Goal: Task Accomplishment & Management: Use online tool/utility

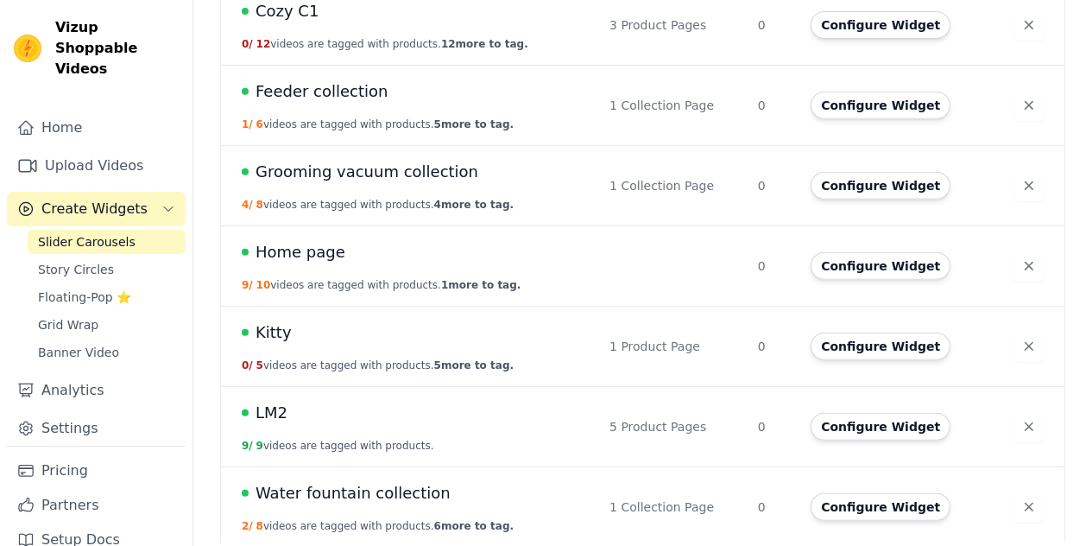
scroll to position [871, 0]
click at [371, 407] on div "LM2" at bounding box center [415, 412] width 347 height 24
click at [842, 422] on button "Configure Widget" at bounding box center [881, 426] width 140 height 28
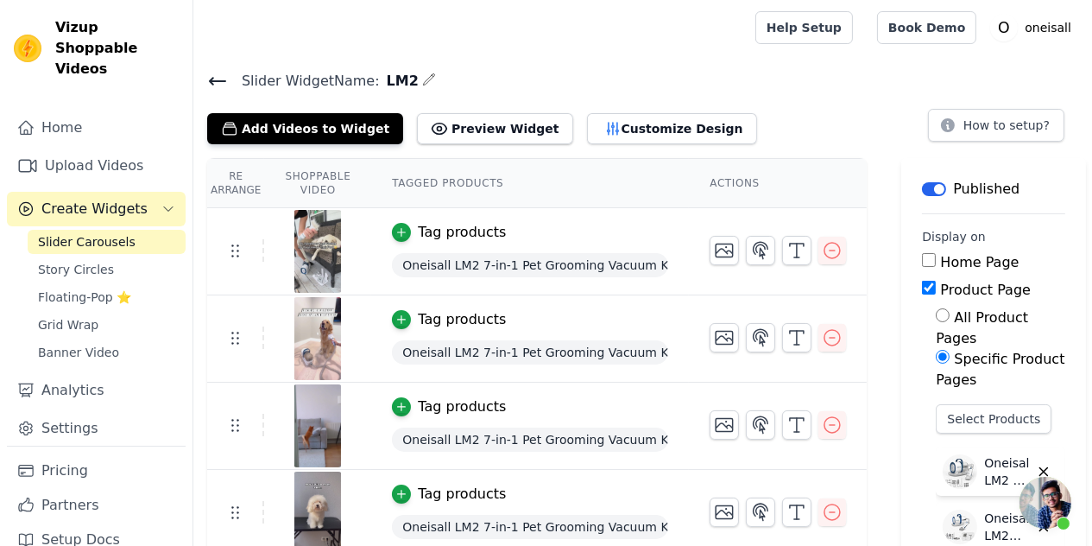
click at [413, 234] on button "Tag products" at bounding box center [449, 232] width 114 height 21
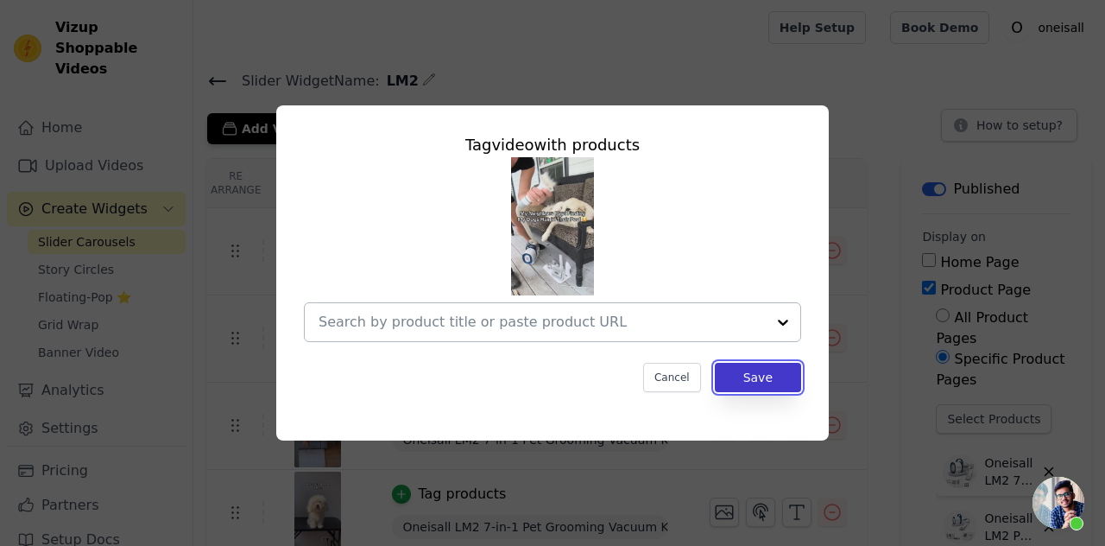
click at [760, 382] on button "Save" at bounding box center [758, 377] width 86 height 29
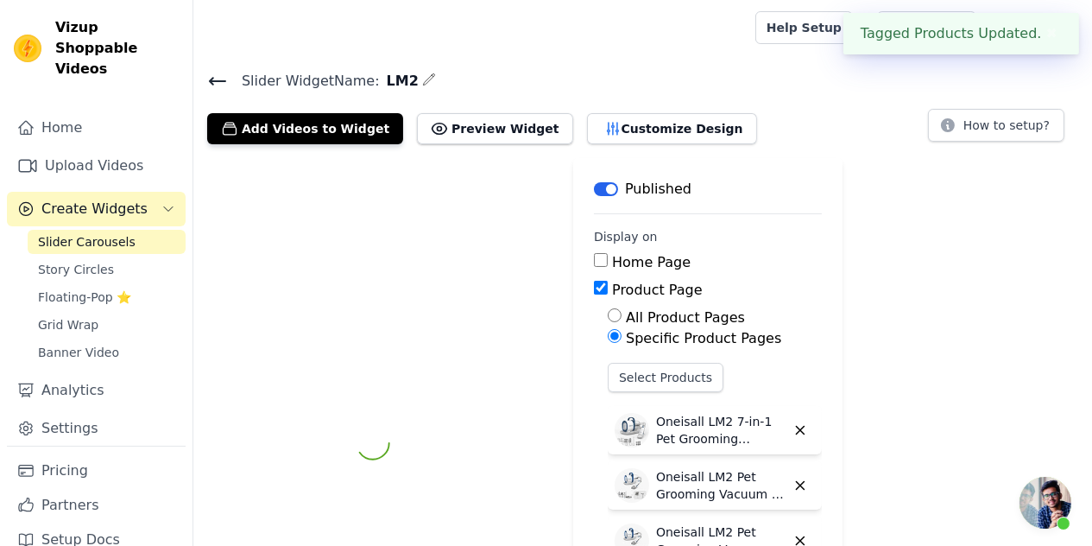
click at [730, 380] on div "Select Products Oneisall LM2 7-in-1 Pet Grooming Vacuum Kit Oneisall LM2 Pet Gr…" at bounding box center [715, 473] width 214 height 221
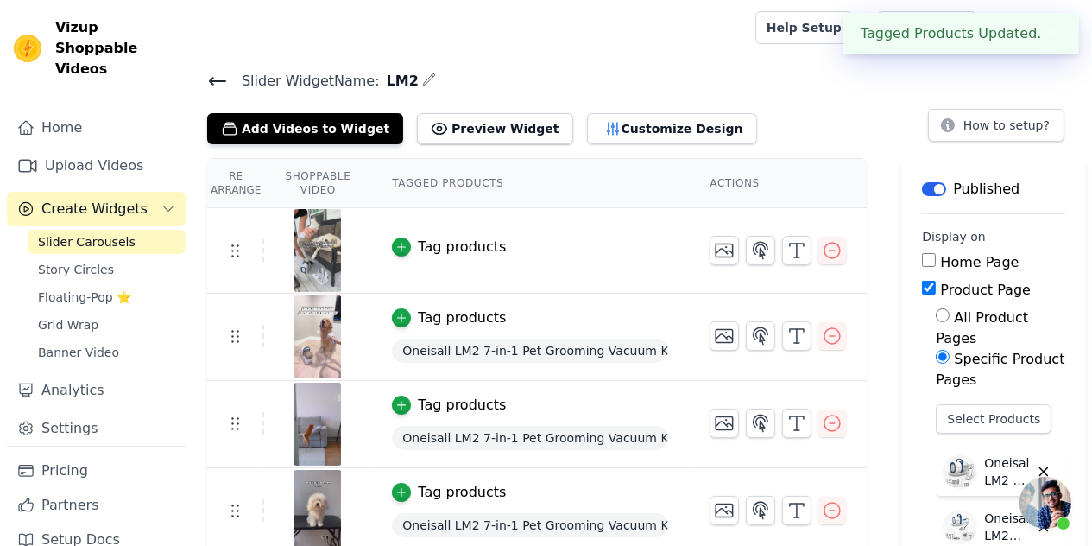
click at [535, 348] on span "Oneisall LM2 7-in-1 Pet Grooming Vacuum Kit" at bounding box center [530, 350] width 276 height 24
click at [397, 319] on icon "button" at bounding box center [401, 318] width 12 height 12
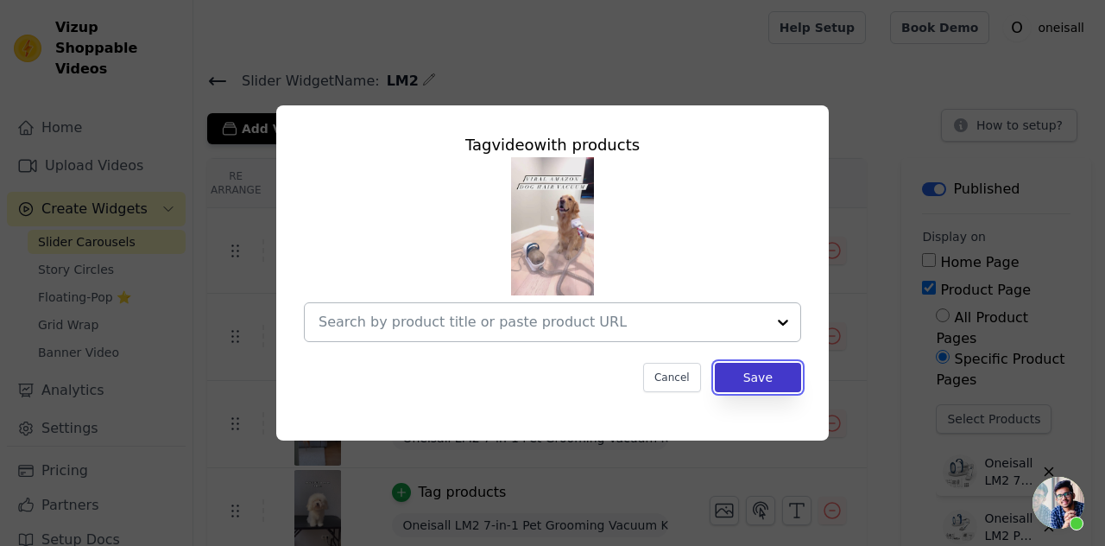
click at [744, 386] on button "Save" at bounding box center [758, 377] width 86 height 29
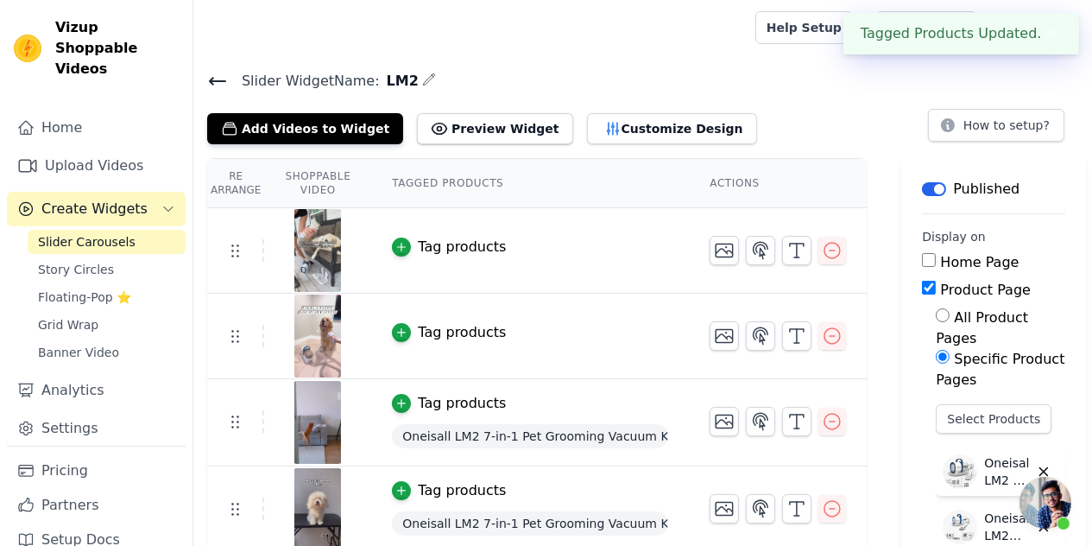
click at [490, 433] on span "Oneisall LM2 7-in-1 Pet Grooming Vacuum Kit" at bounding box center [530, 436] width 276 height 24
click at [396, 407] on div "button" at bounding box center [401, 403] width 19 height 19
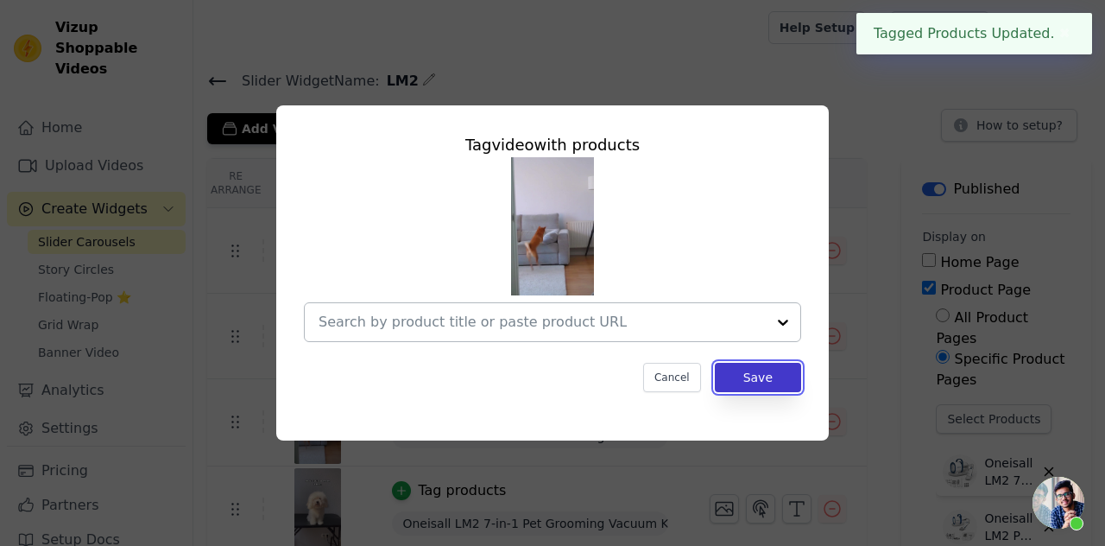
click at [749, 380] on button "Save" at bounding box center [758, 377] width 86 height 29
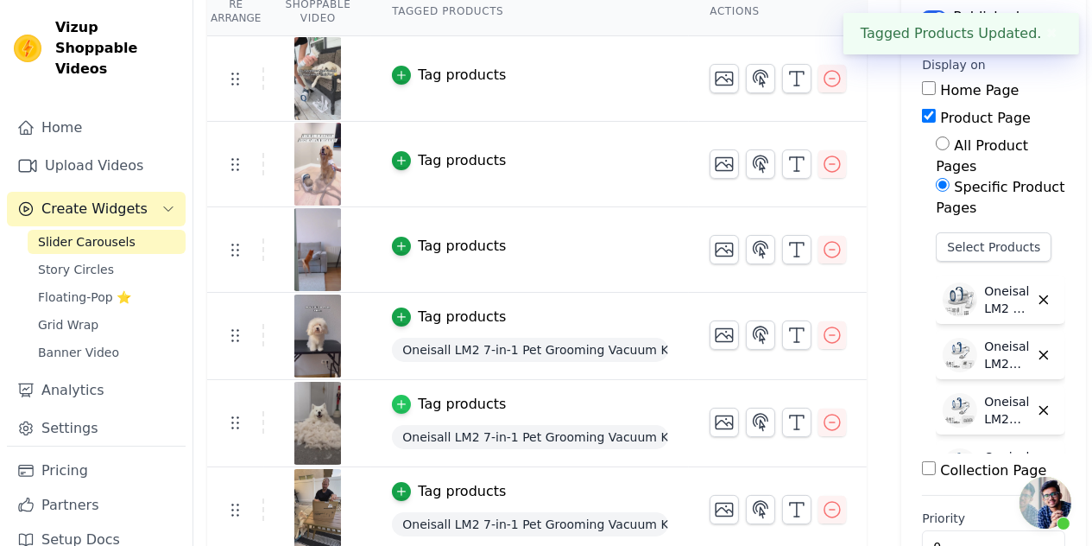
scroll to position [173, 0]
click at [399, 322] on div "button" at bounding box center [401, 315] width 19 height 19
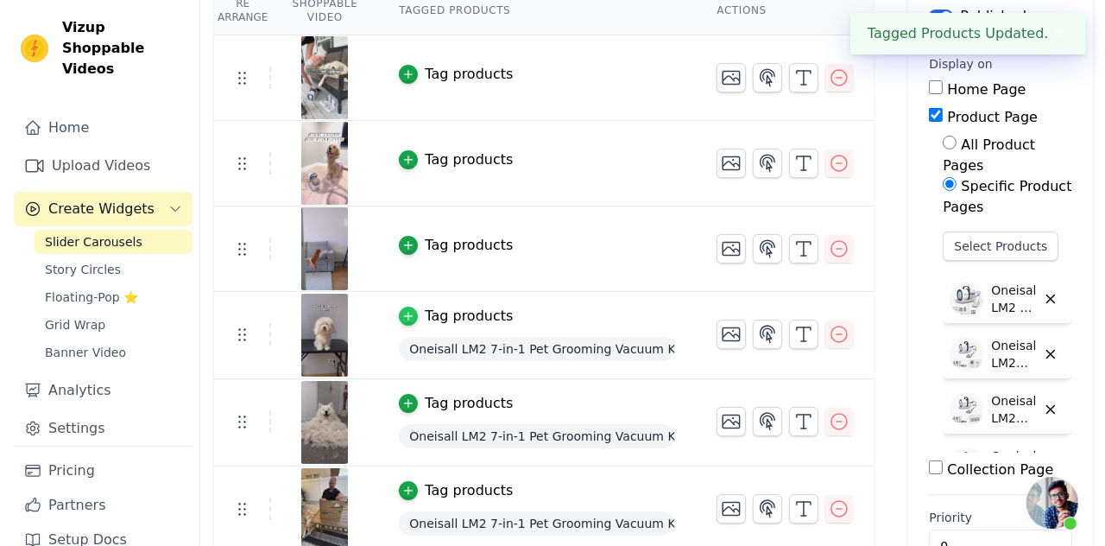
scroll to position [0, 0]
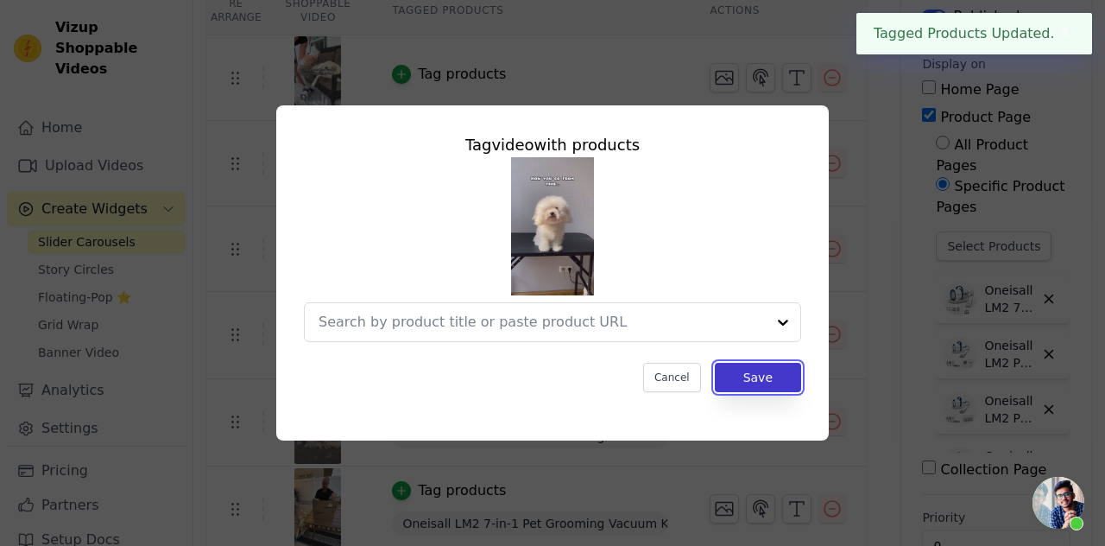
click at [743, 390] on button "Save" at bounding box center [758, 377] width 86 height 29
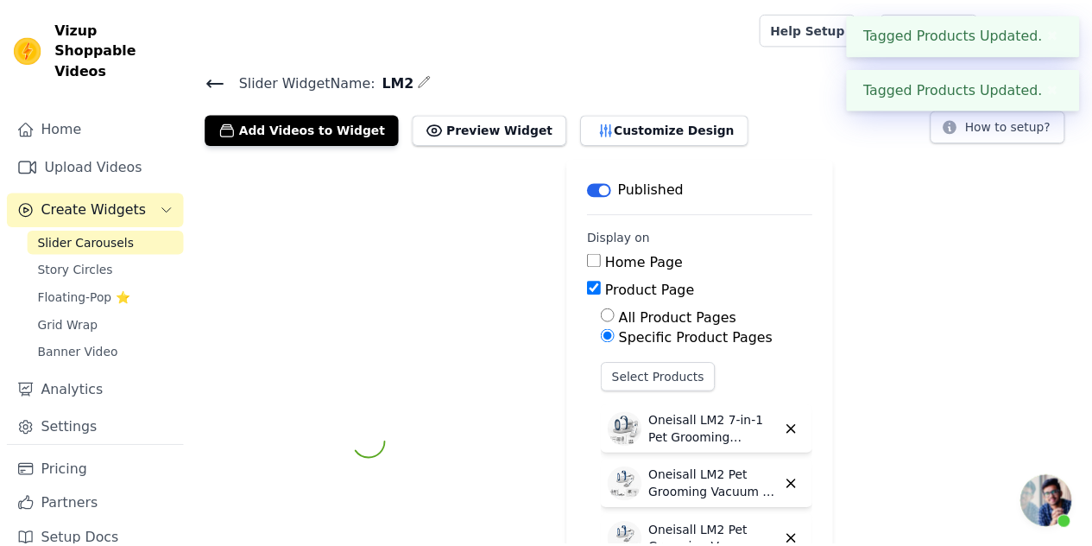
scroll to position [173, 0]
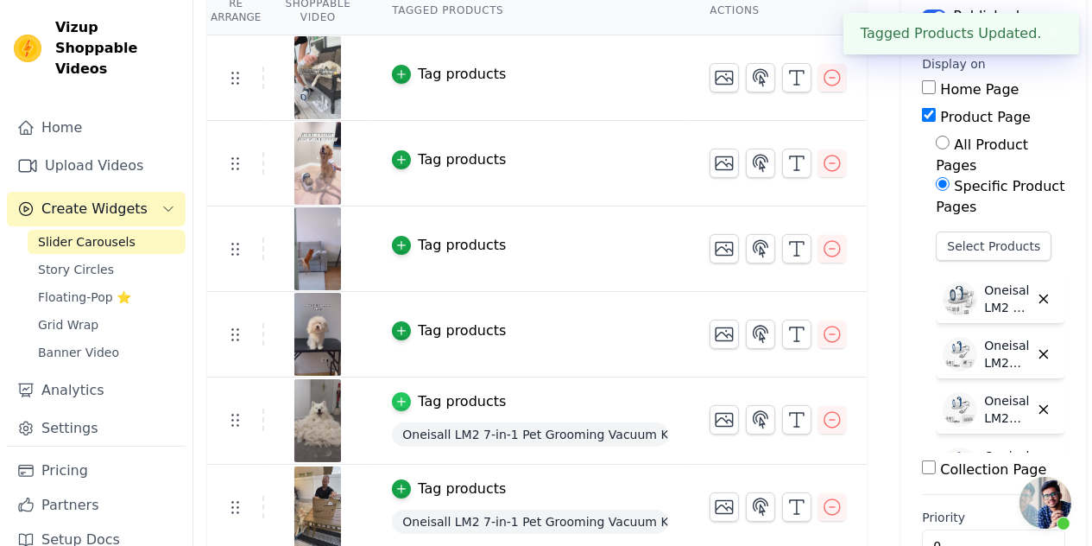
click at [399, 400] on icon "button" at bounding box center [402, 402] width 8 height 8
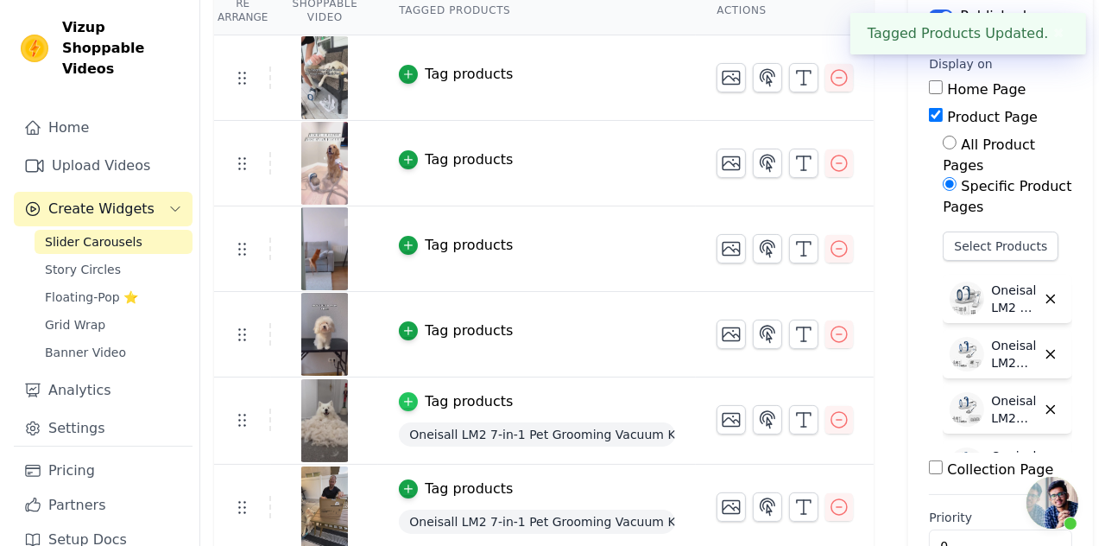
scroll to position [0, 0]
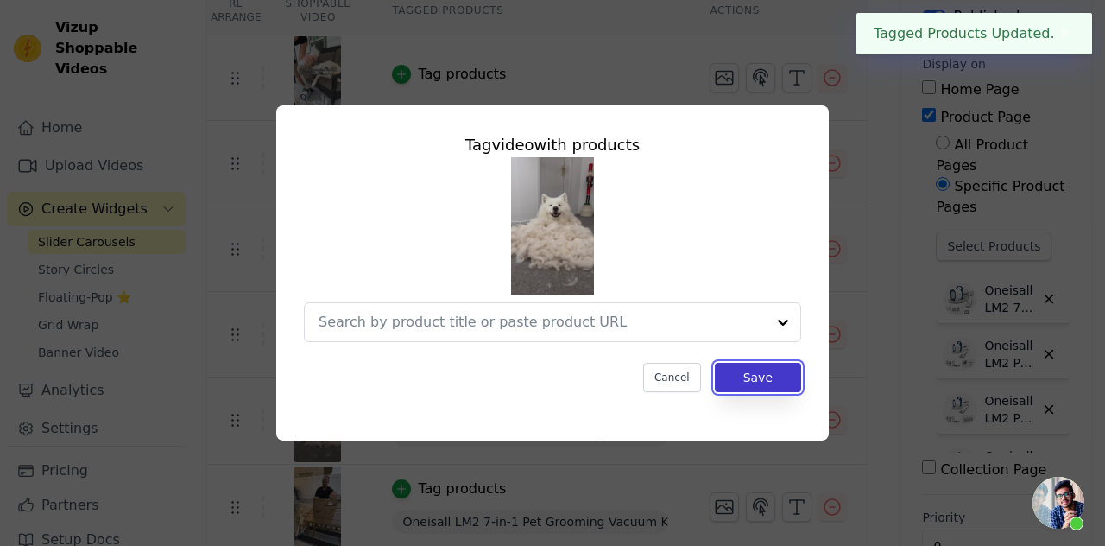
click at [754, 390] on button "Save" at bounding box center [758, 377] width 86 height 29
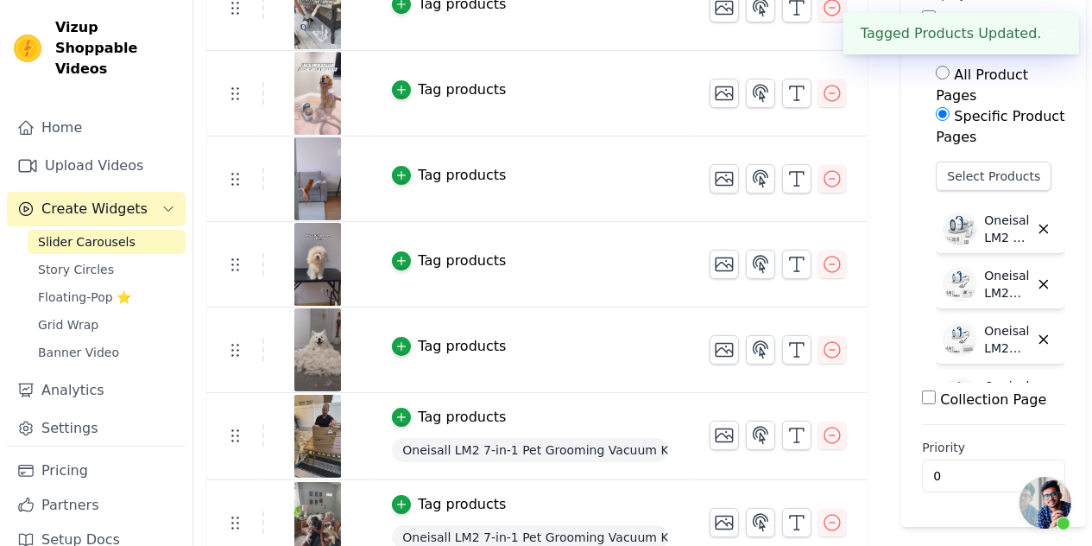
scroll to position [266, 0]
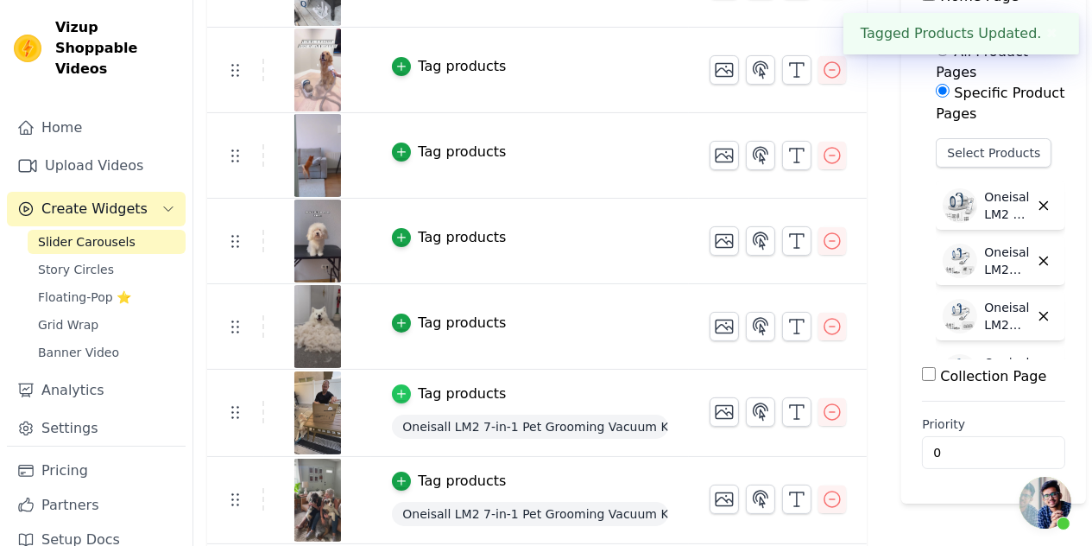
click at [406, 386] on div "button" at bounding box center [401, 393] width 19 height 19
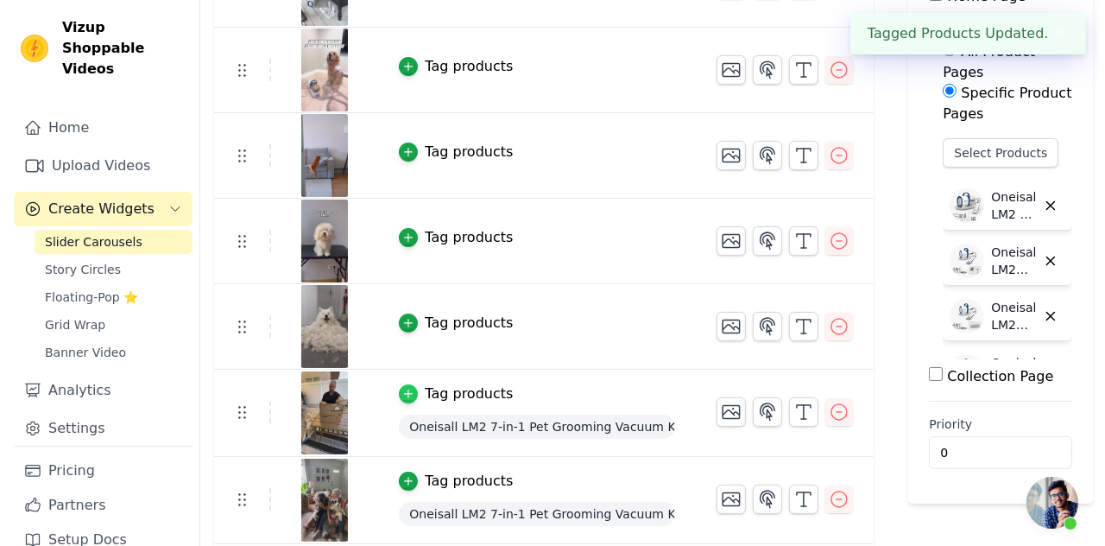
scroll to position [0, 0]
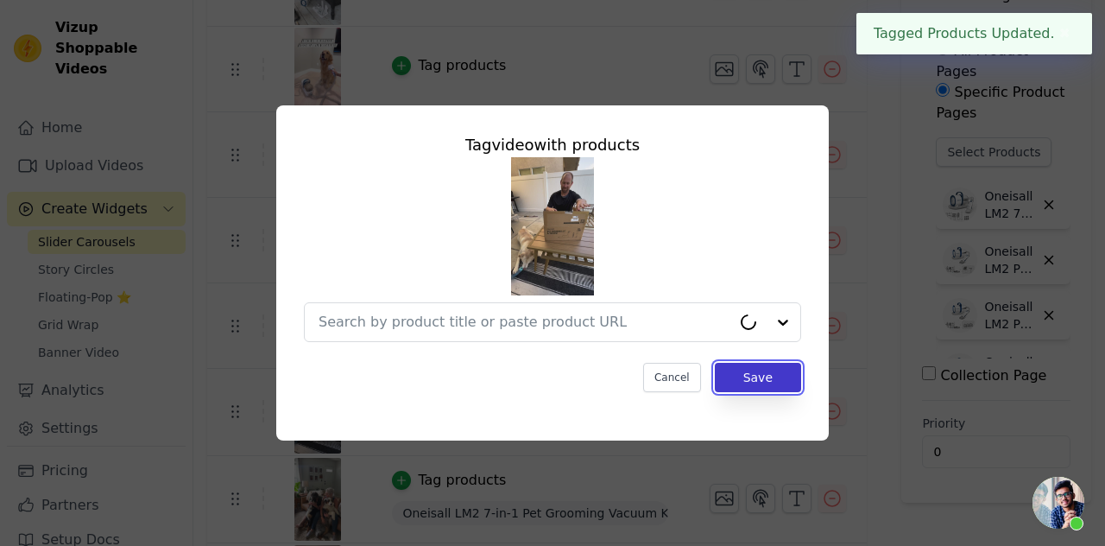
click at [734, 374] on button "Save" at bounding box center [758, 377] width 86 height 29
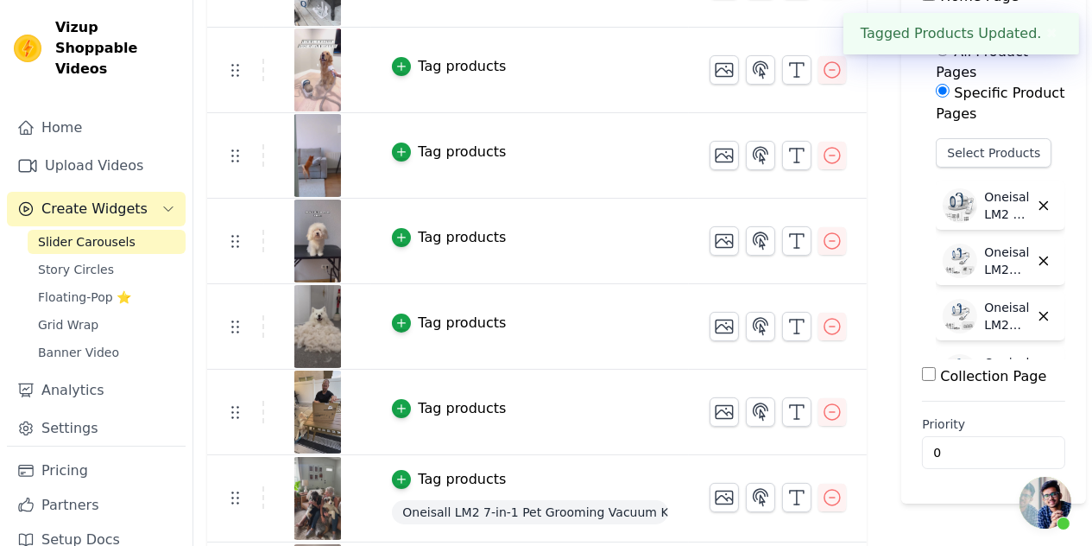
scroll to position [352, 0]
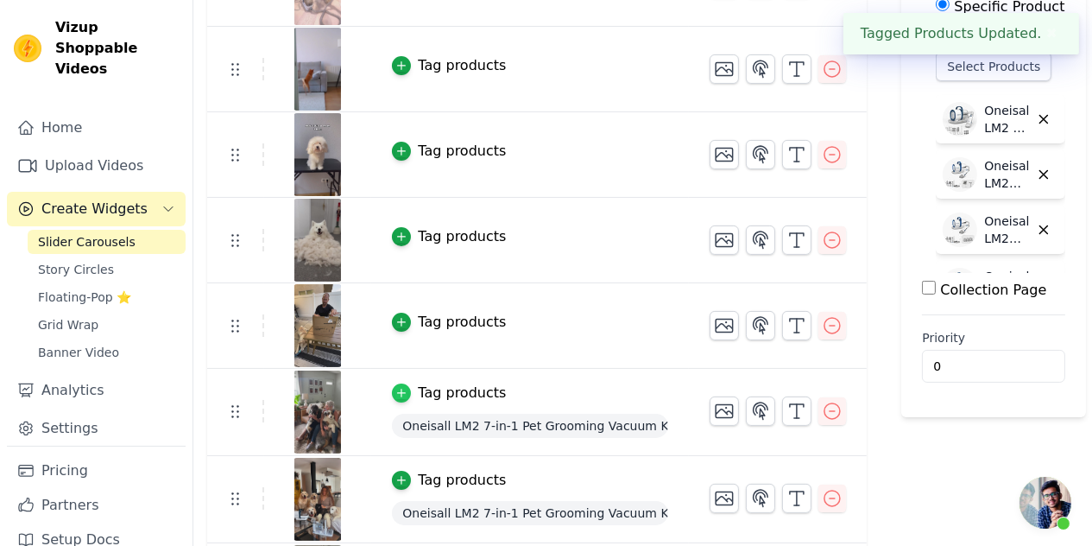
click at [401, 383] on div "button" at bounding box center [401, 392] width 19 height 19
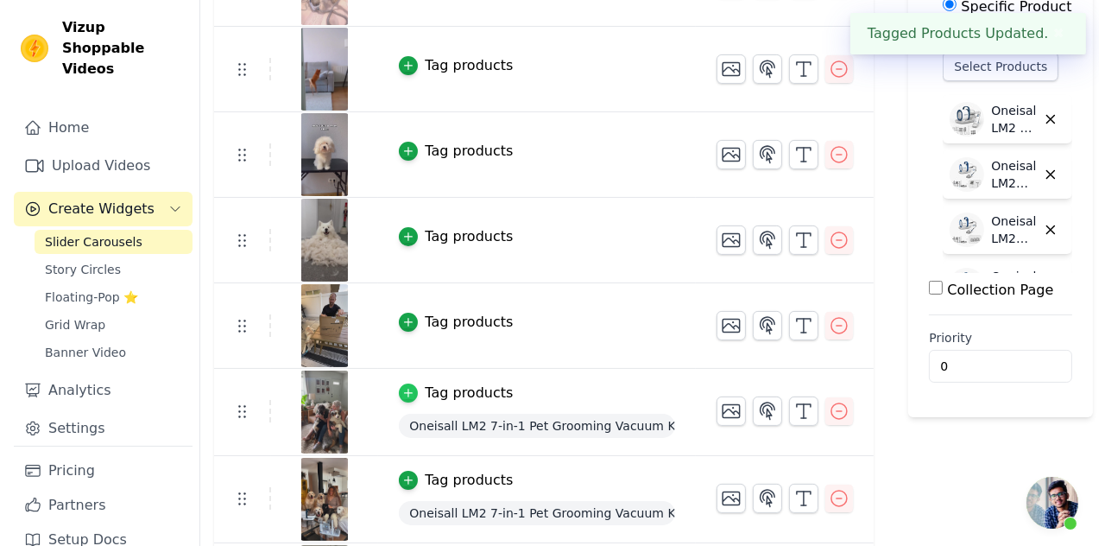
scroll to position [0, 0]
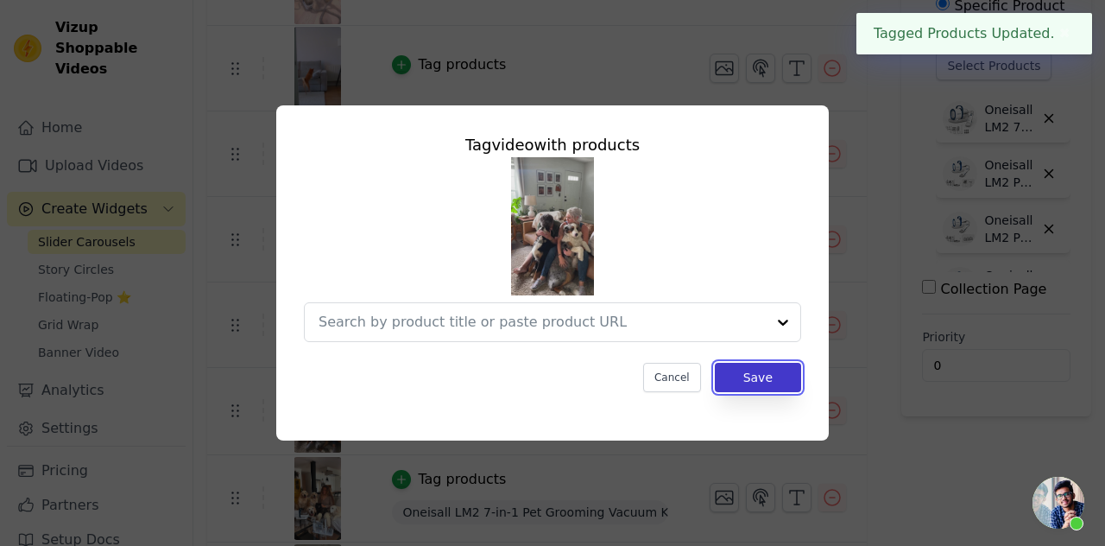
click at [761, 382] on button "Save" at bounding box center [758, 377] width 86 height 29
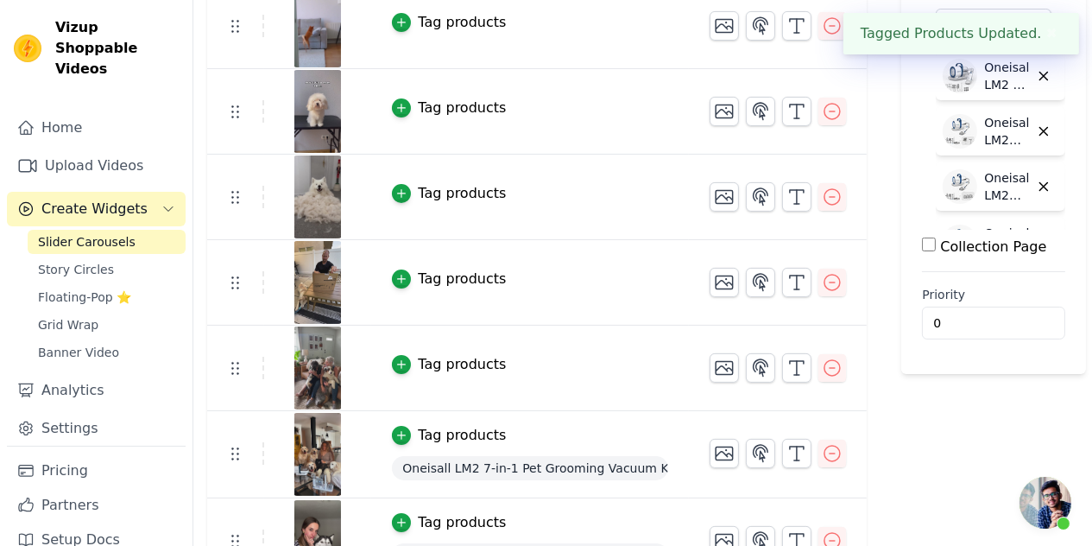
scroll to position [430, 0]
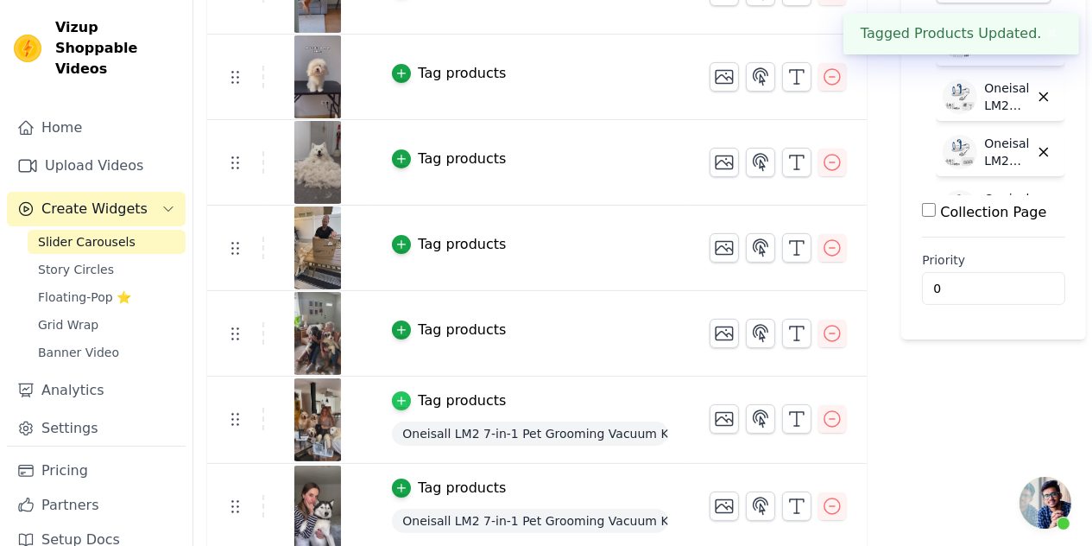
click at [401, 395] on icon "button" at bounding box center [401, 401] width 12 height 12
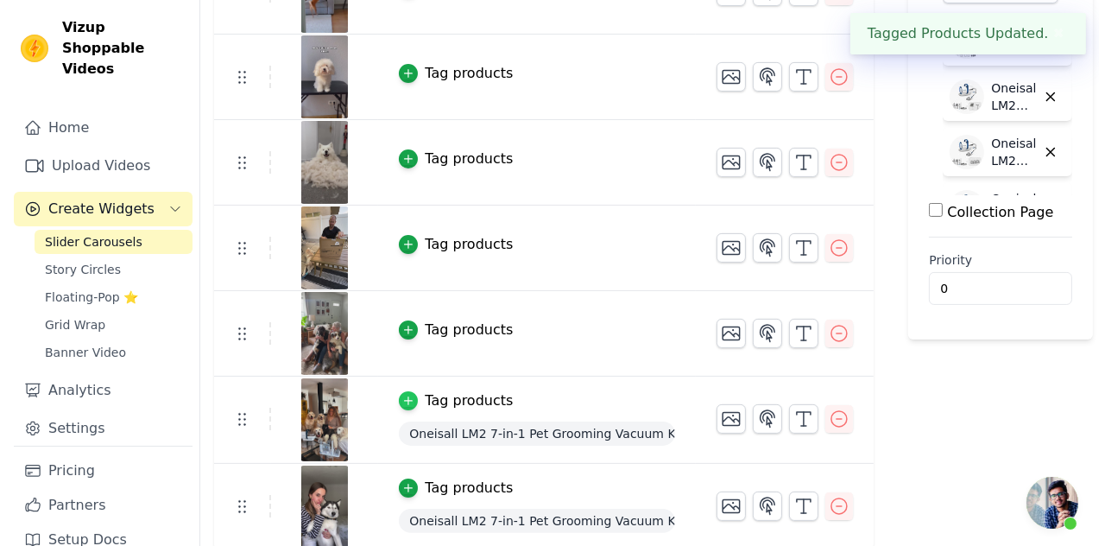
scroll to position [0, 0]
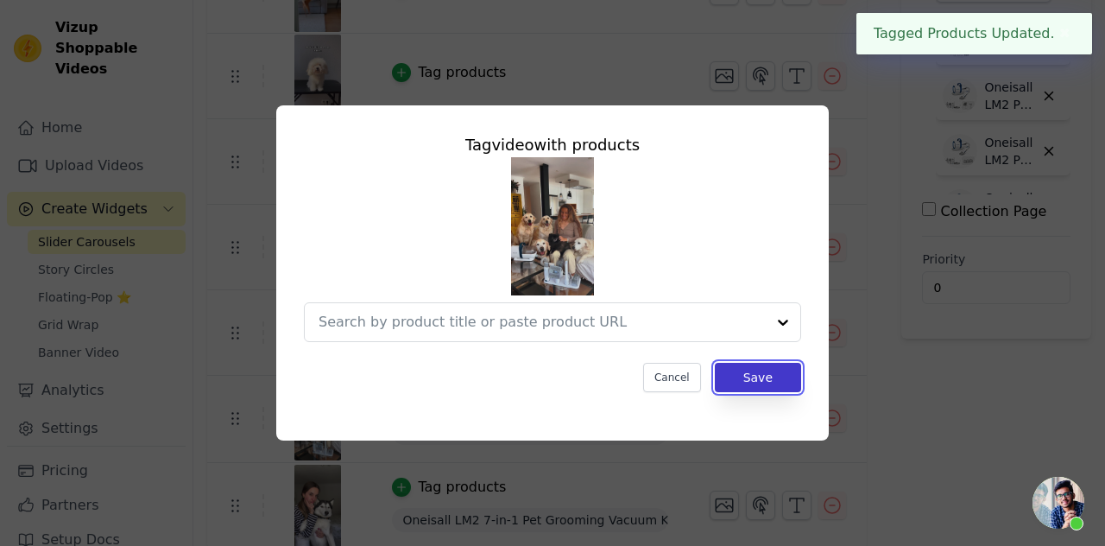
click at [745, 389] on button "Save" at bounding box center [758, 377] width 86 height 29
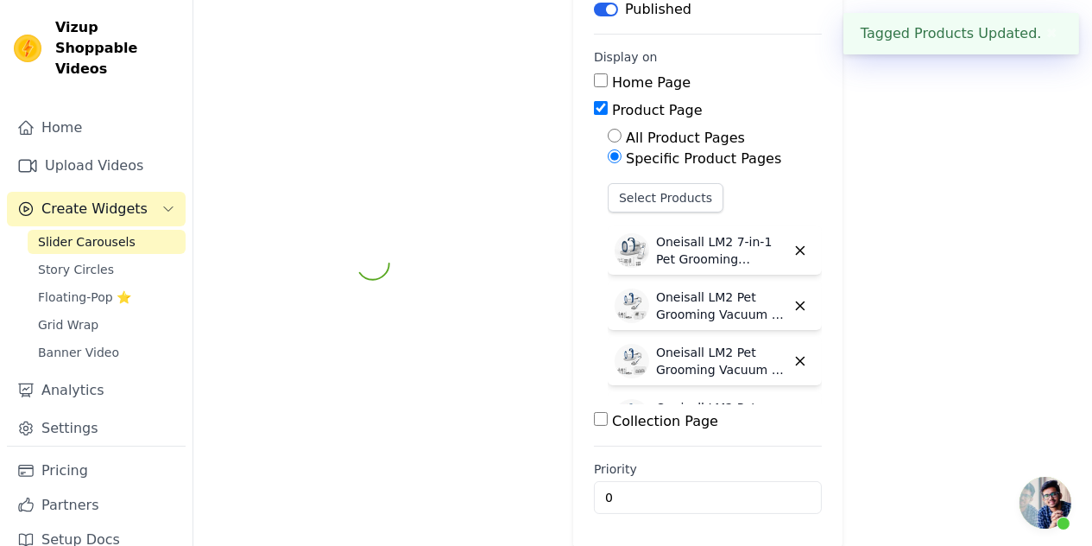
scroll to position [428, 0]
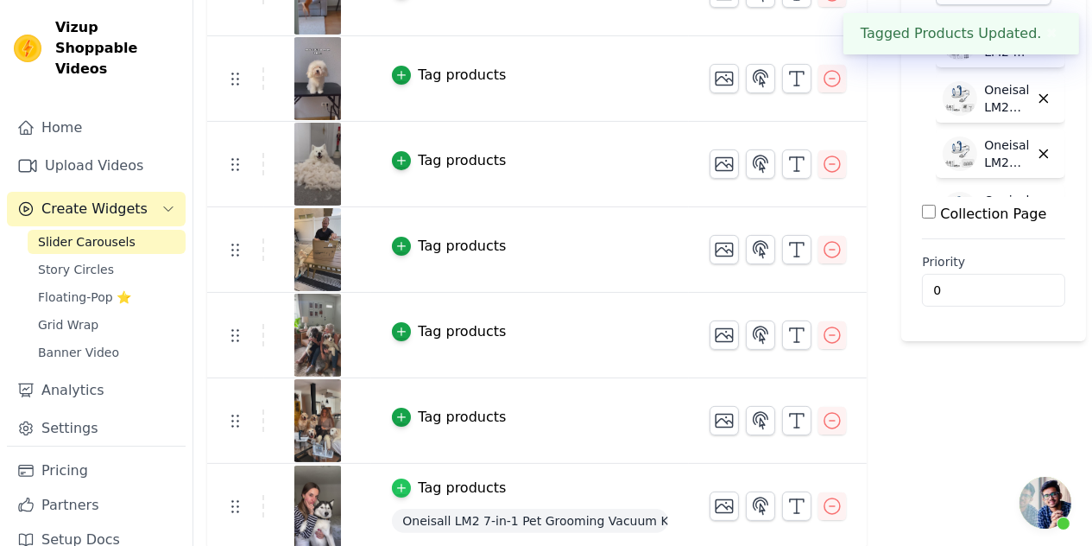
click at [403, 478] on div "button" at bounding box center [401, 487] width 19 height 19
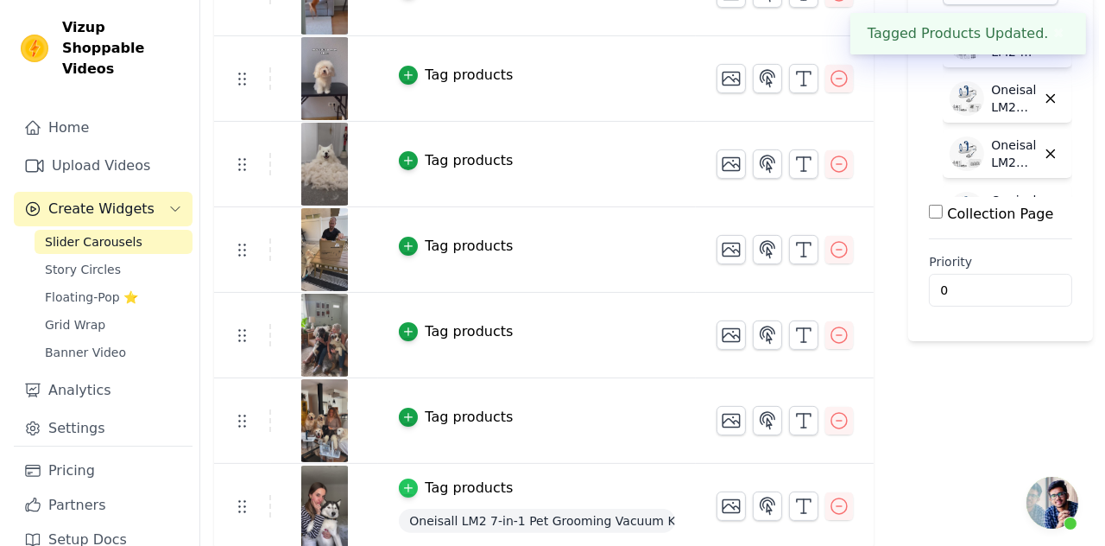
scroll to position [0, 0]
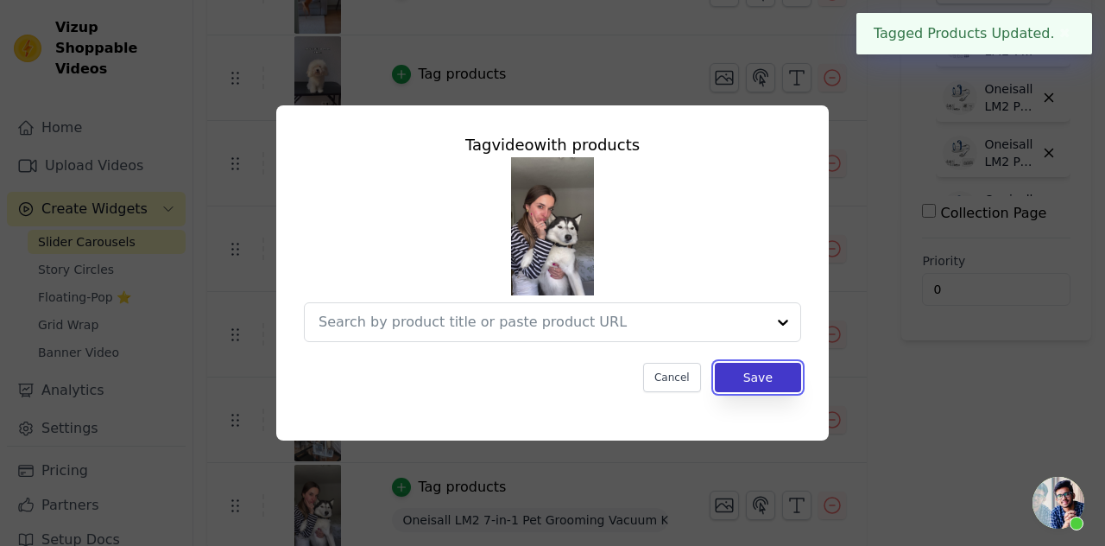
click at [737, 382] on button "Save" at bounding box center [758, 377] width 86 height 29
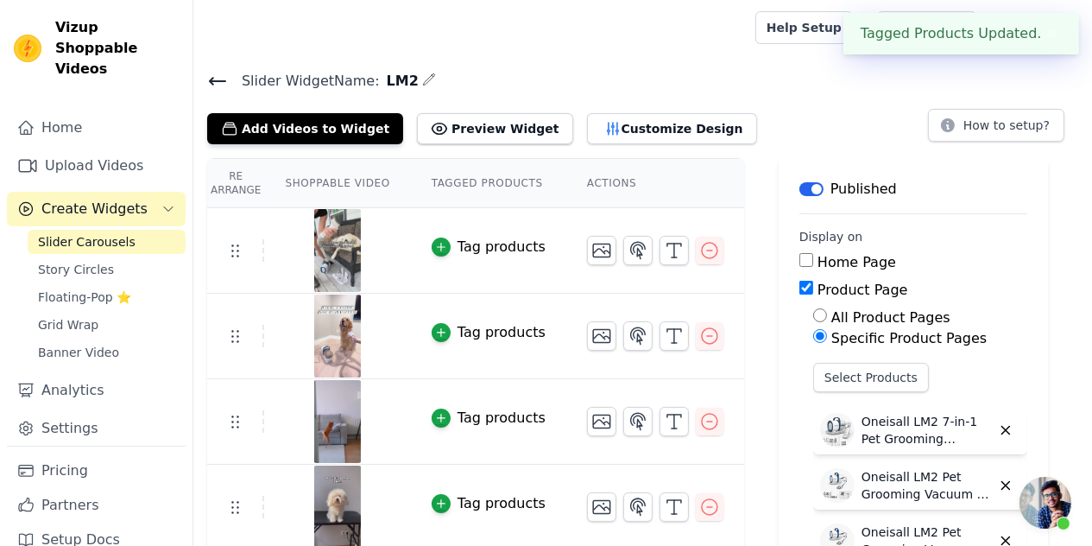
click at [1048, 30] on button "✖" at bounding box center [1052, 33] width 20 height 21
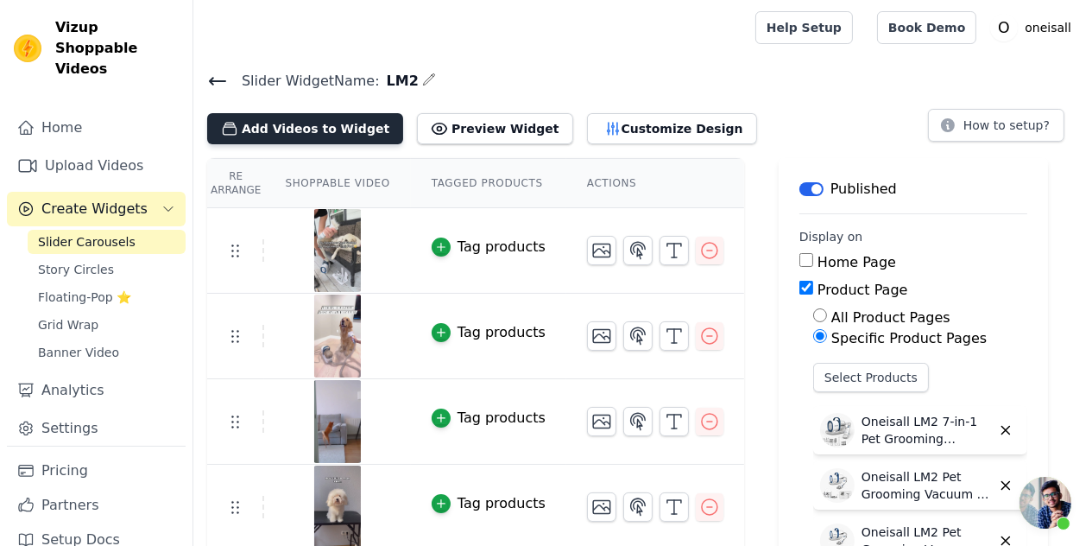
click at [354, 126] on button "Add Videos to Widget" at bounding box center [305, 128] width 196 height 31
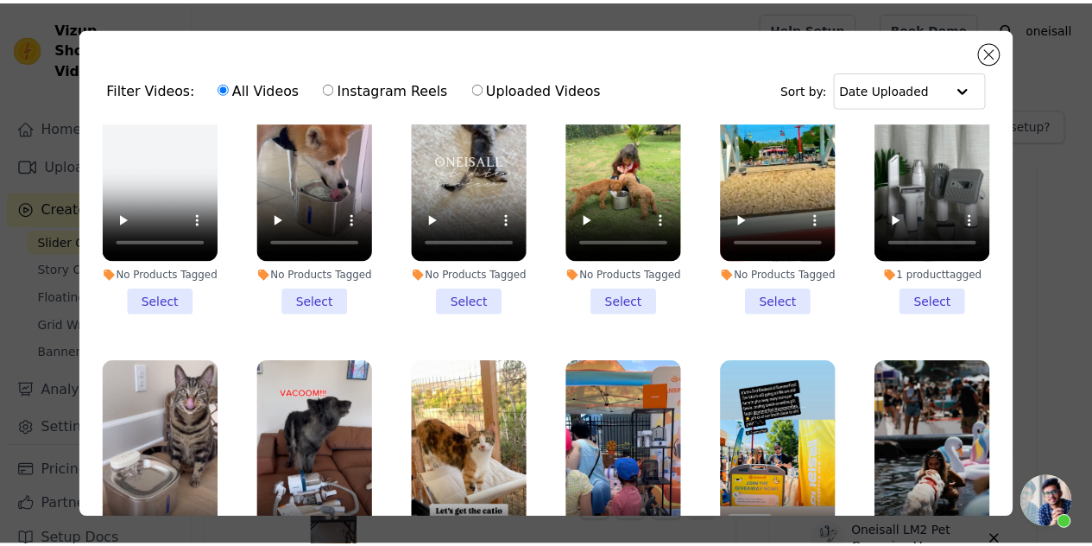
scroll to position [2245, 0]
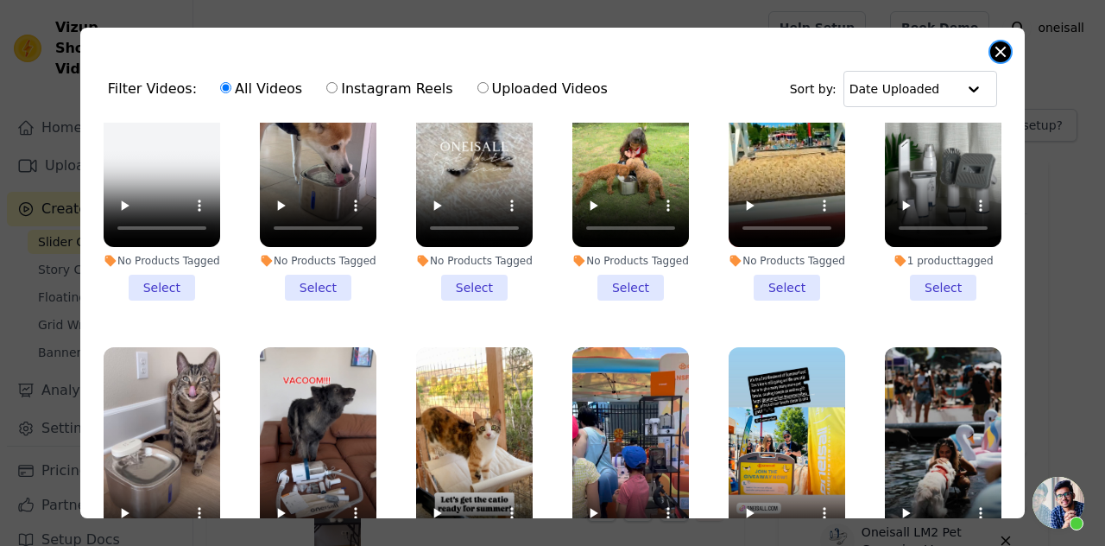
click at [1008, 47] on button "Close modal" at bounding box center [1000, 51] width 21 height 21
